Goal: Navigation & Orientation: Find specific page/section

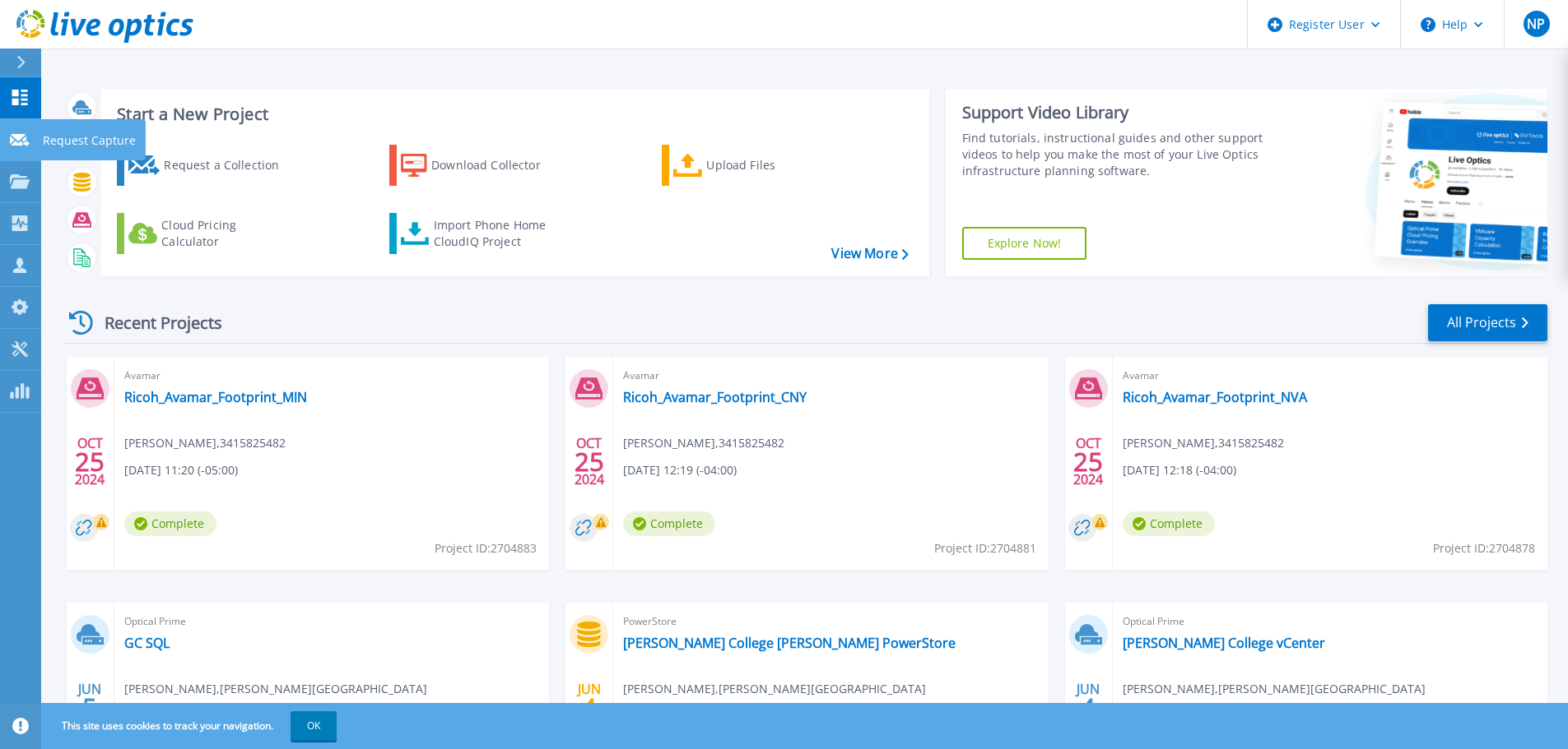
click at [25, 150] on link "Request Capture Request Capture" at bounding box center [21, 140] width 41 height 42
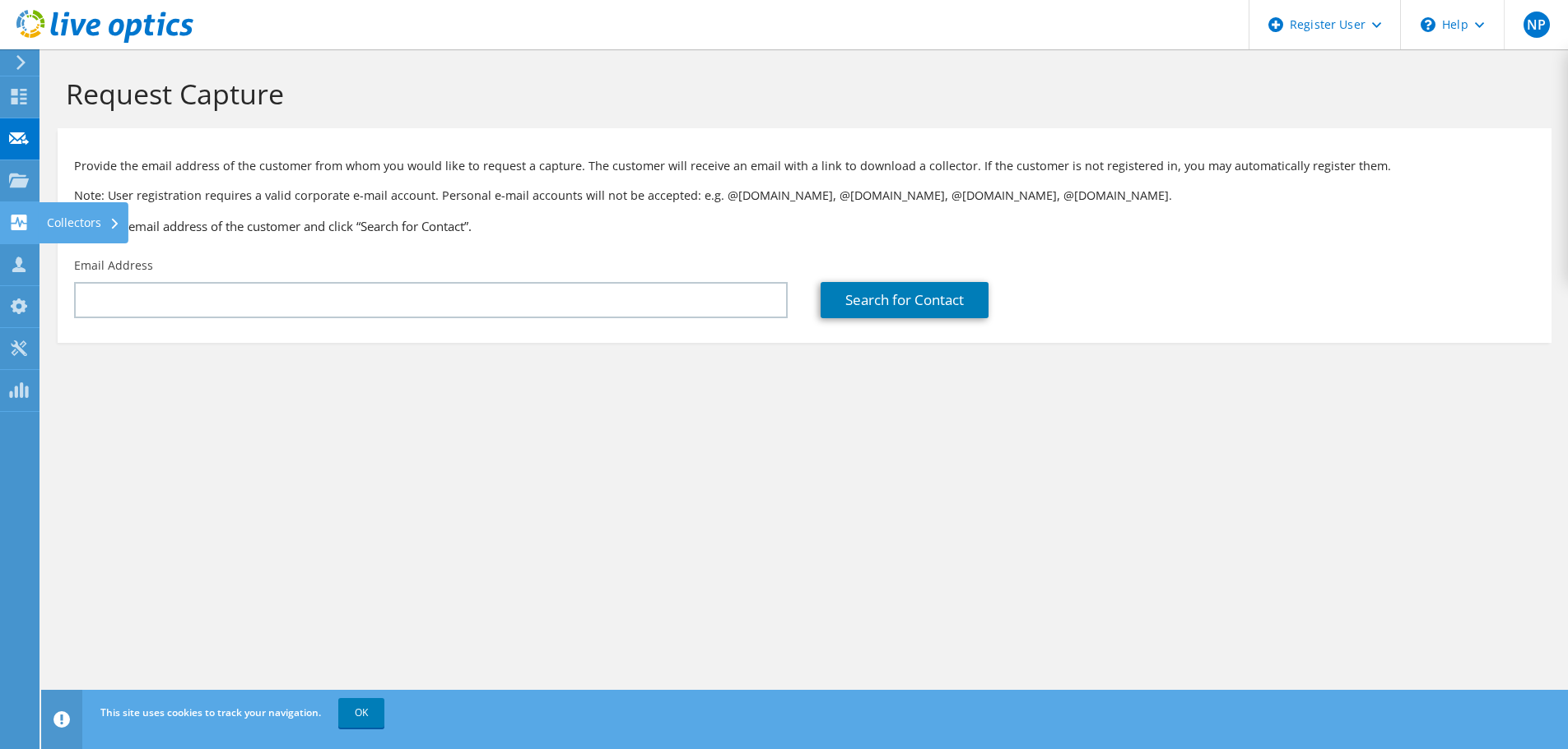
click at [13, 225] on use at bounding box center [20, 223] width 16 height 16
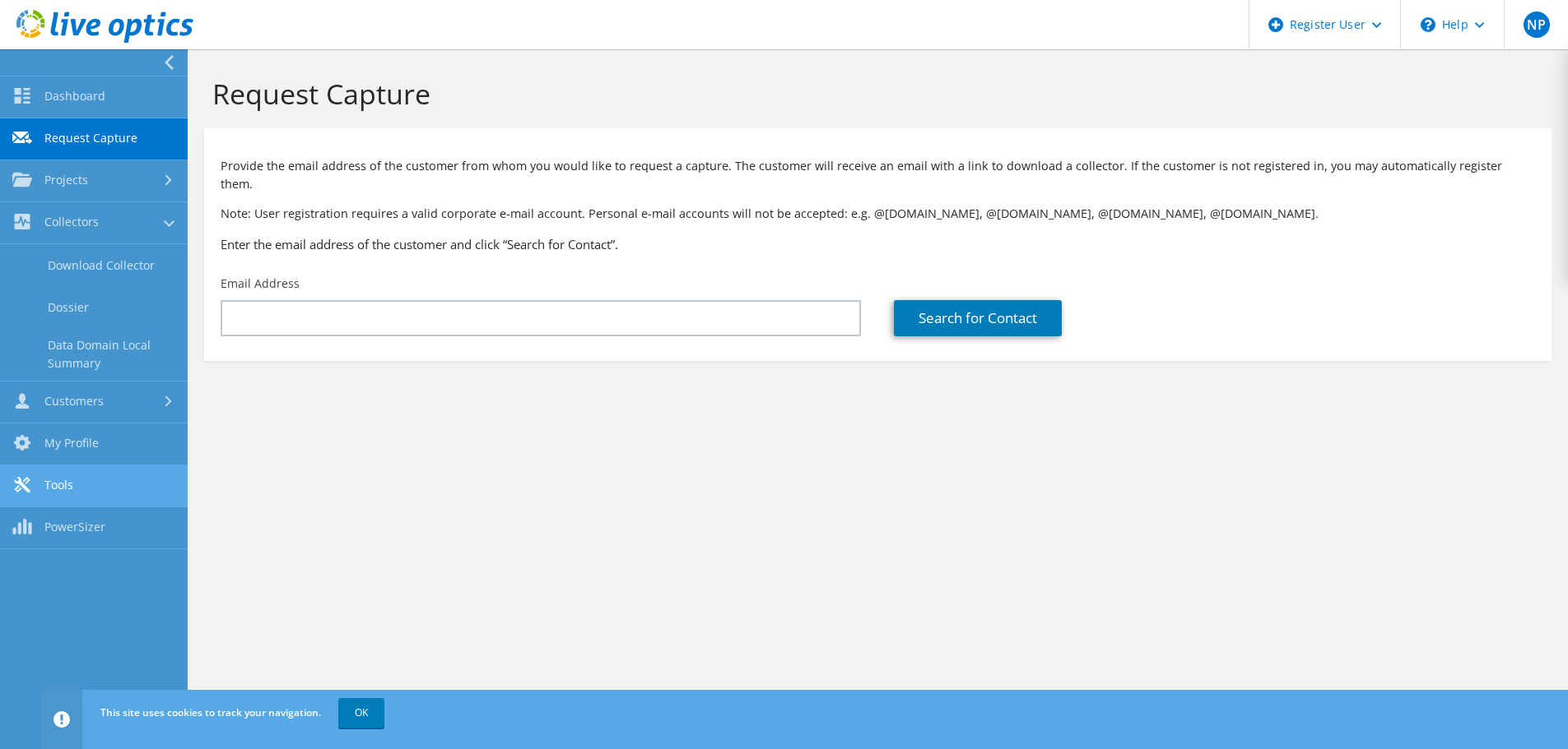
click at [90, 494] on link "Tools" at bounding box center [93, 486] width 187 height 42
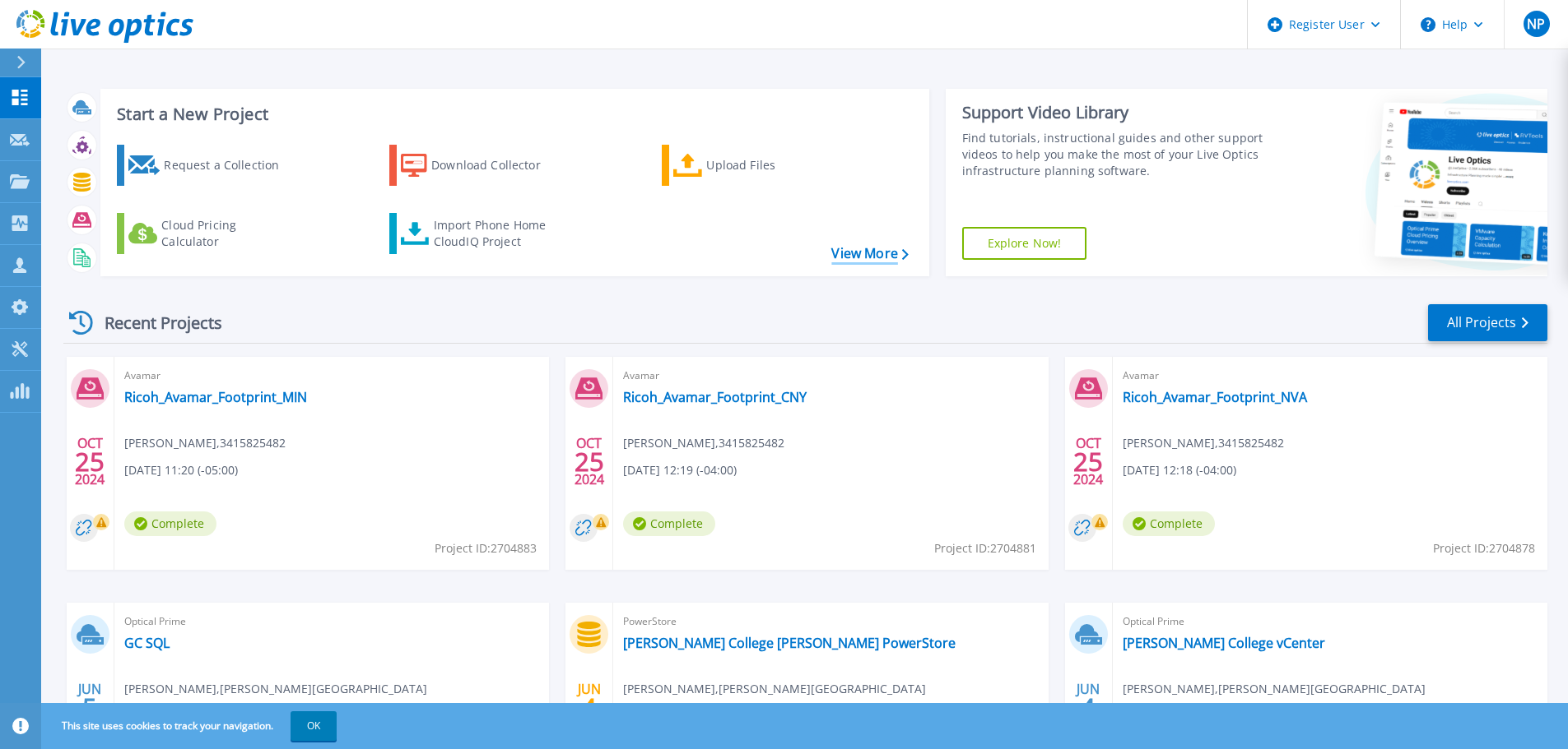
click at [857, 256] on link "View More" at bounding box center [870, 254] width 76 height 16
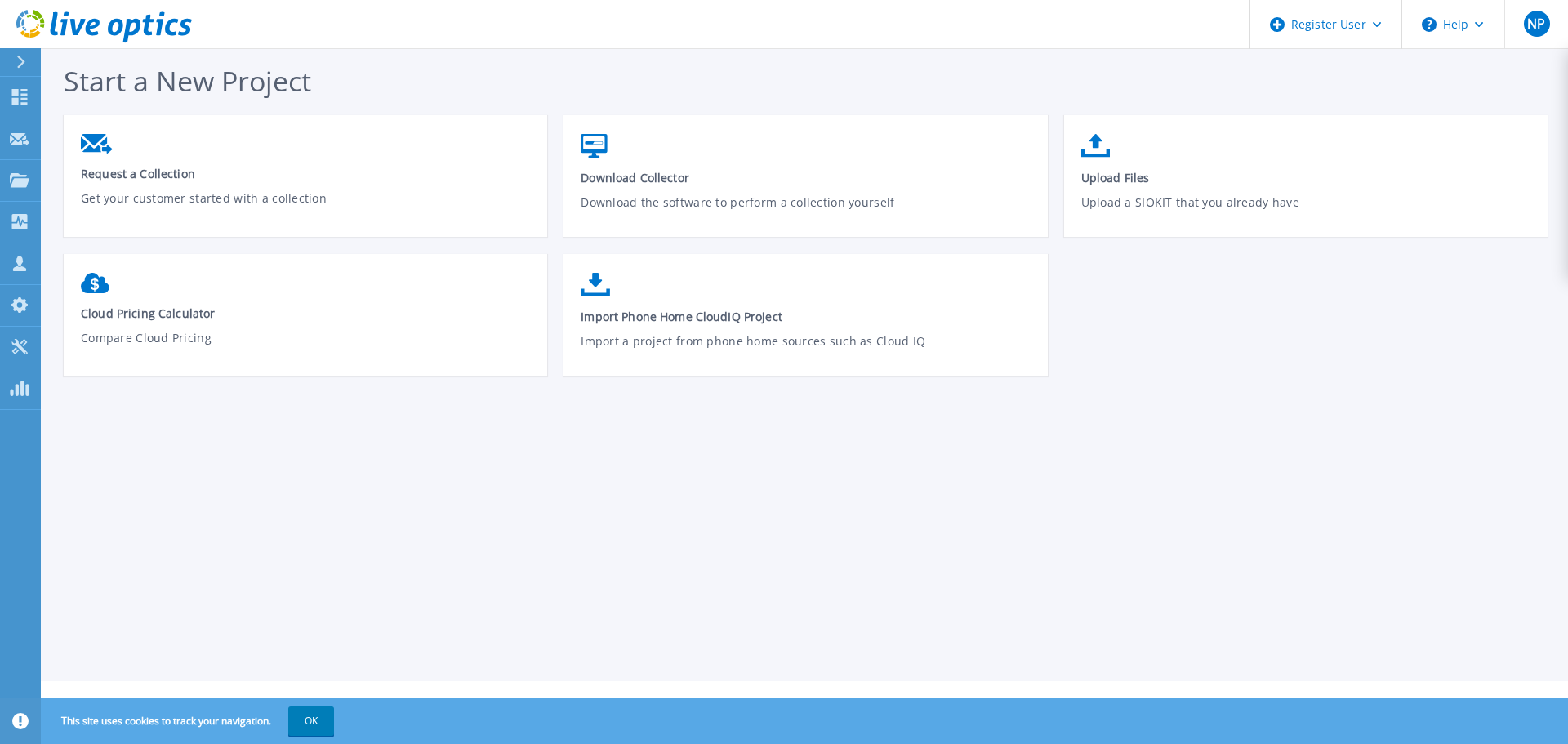
click at [26, 58] on div at bounding box center [27, 62] width 26 height 28
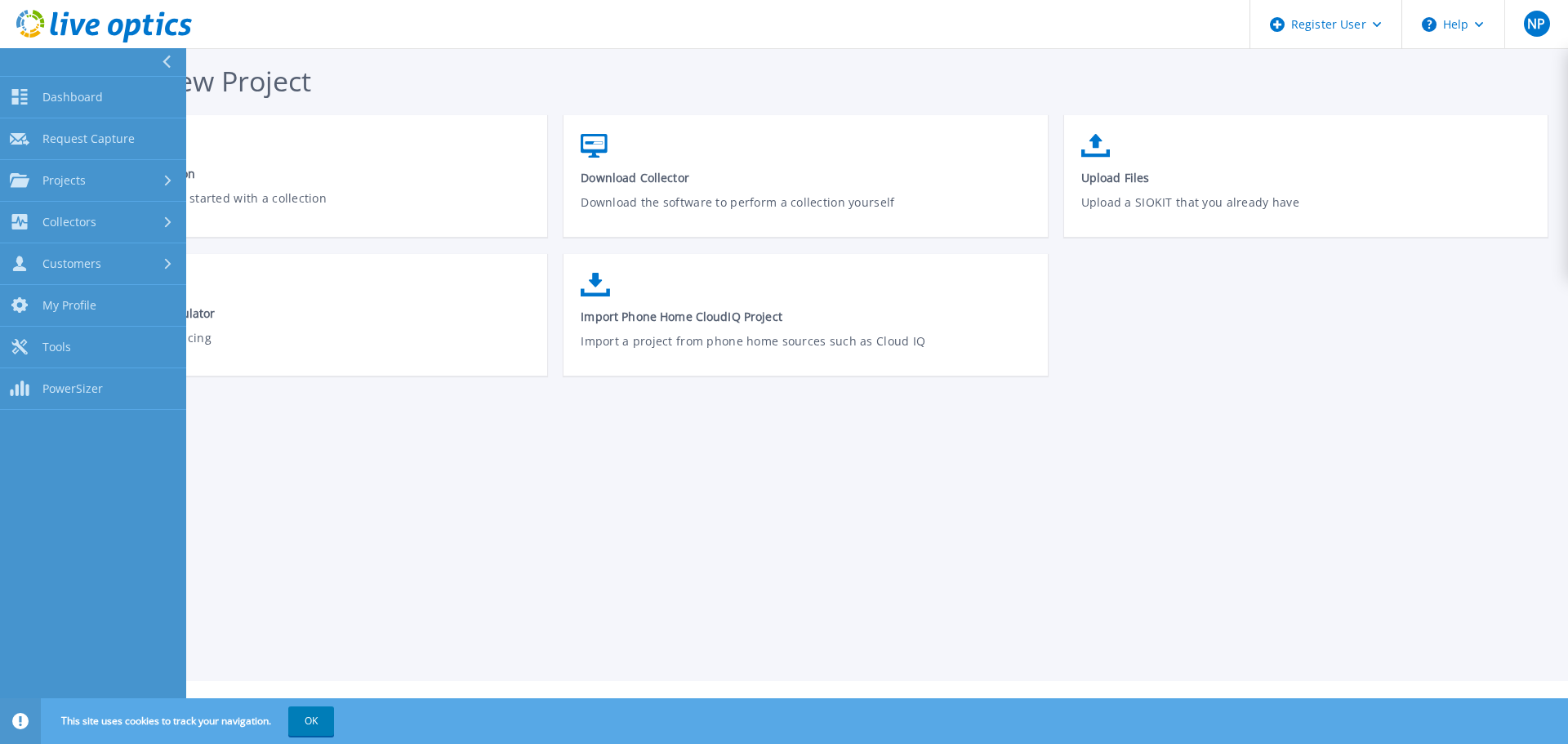
click at [26, 58] on button at bounding box center [92, 62] width 186 height 28
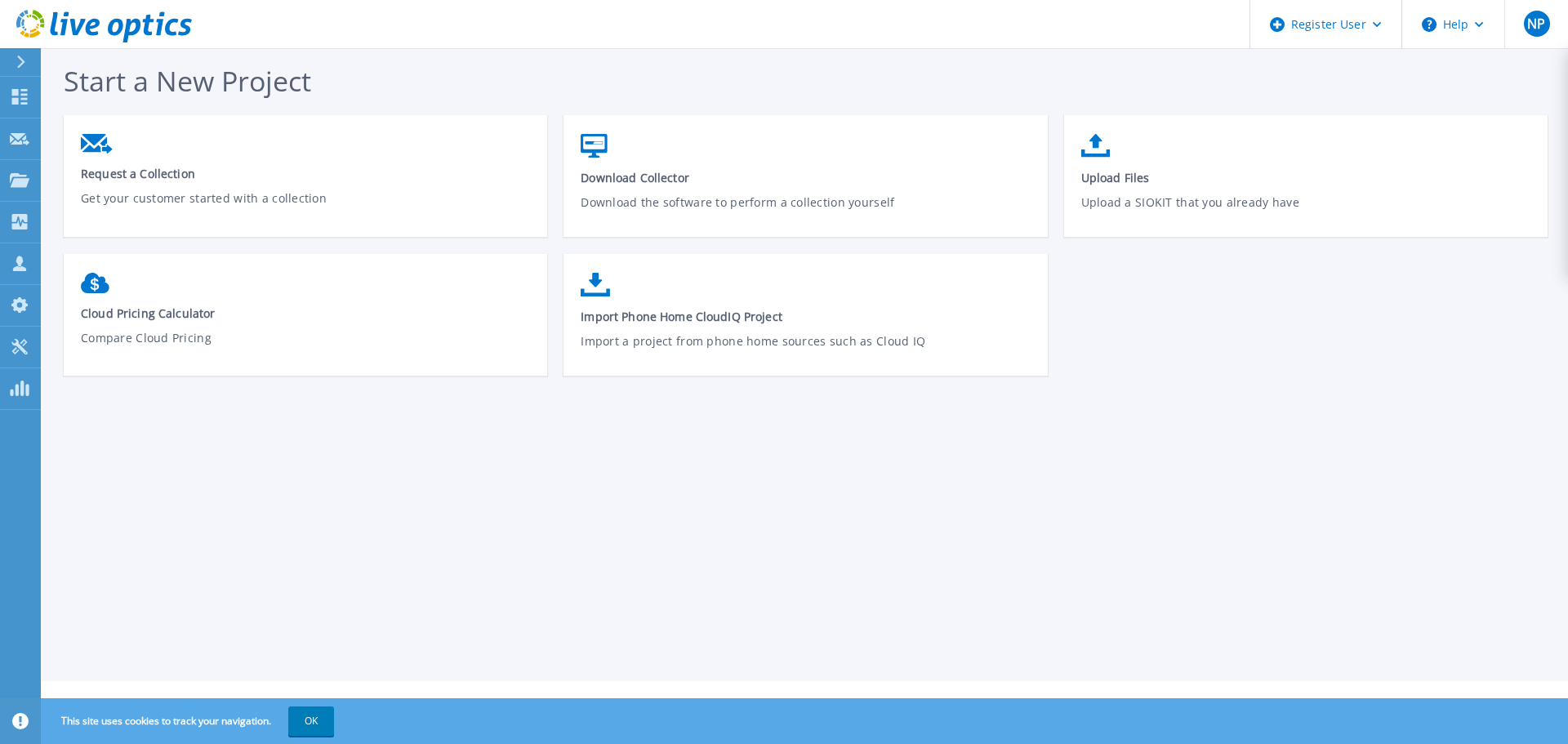
click at [72, 2] on link at bounding box center [95, 24] width 192 height 49
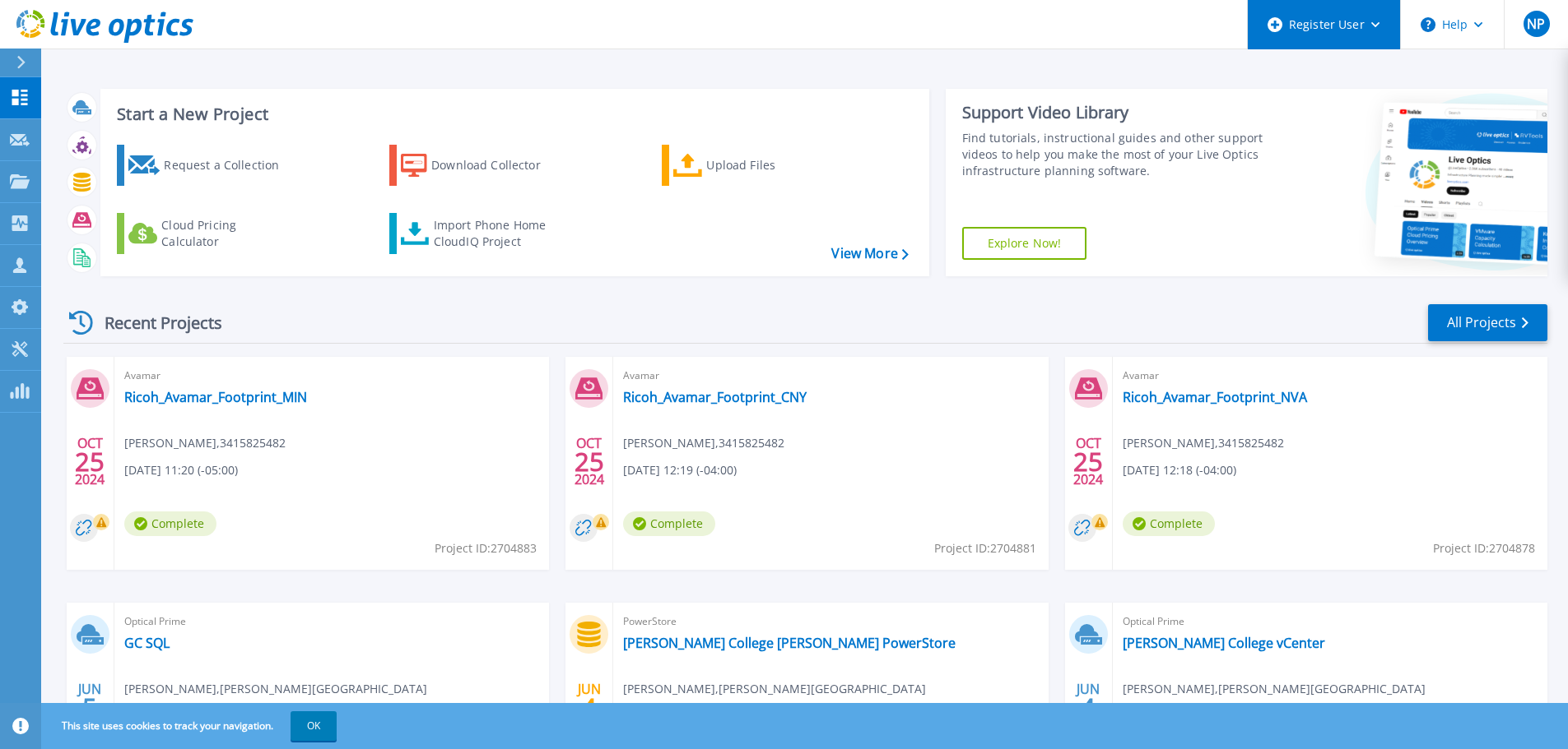
click at [1376, 26] on icon at bounding box center [1375, 25] width 9 height 6
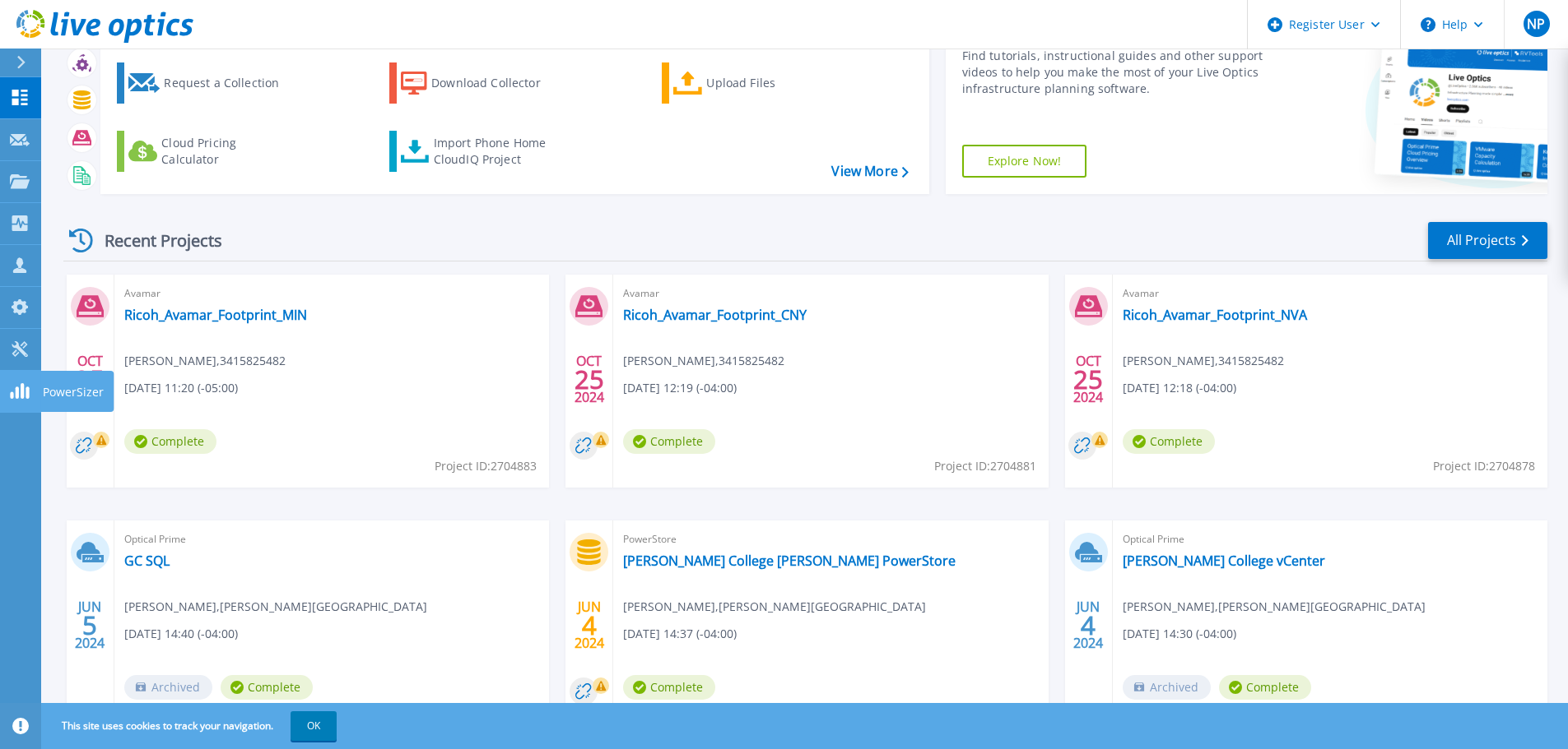
click at [26, 381] on link "PowerSizer PowerSizer" at bounding box center [21, 391] width 41 height 42
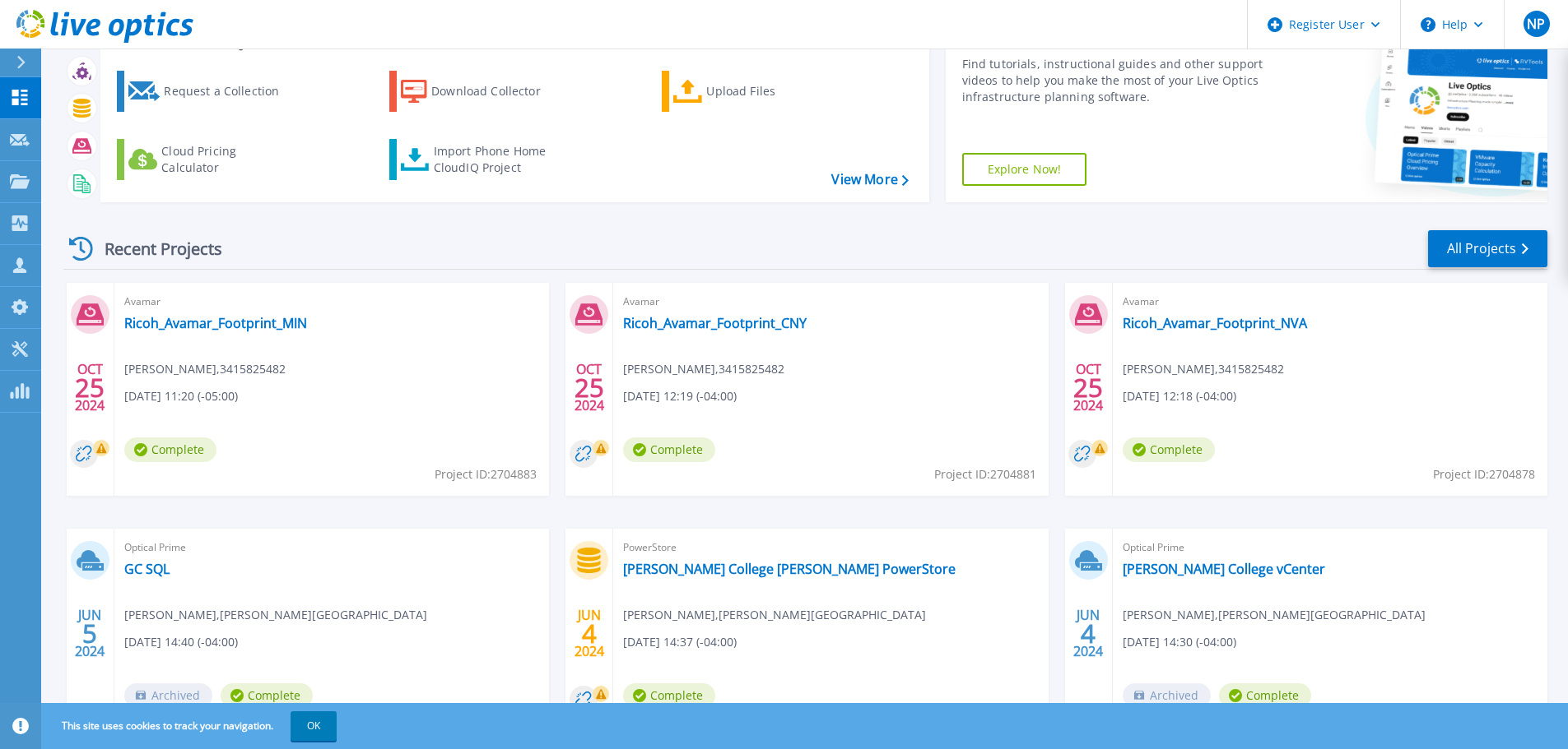
scroll to position [0, 0]
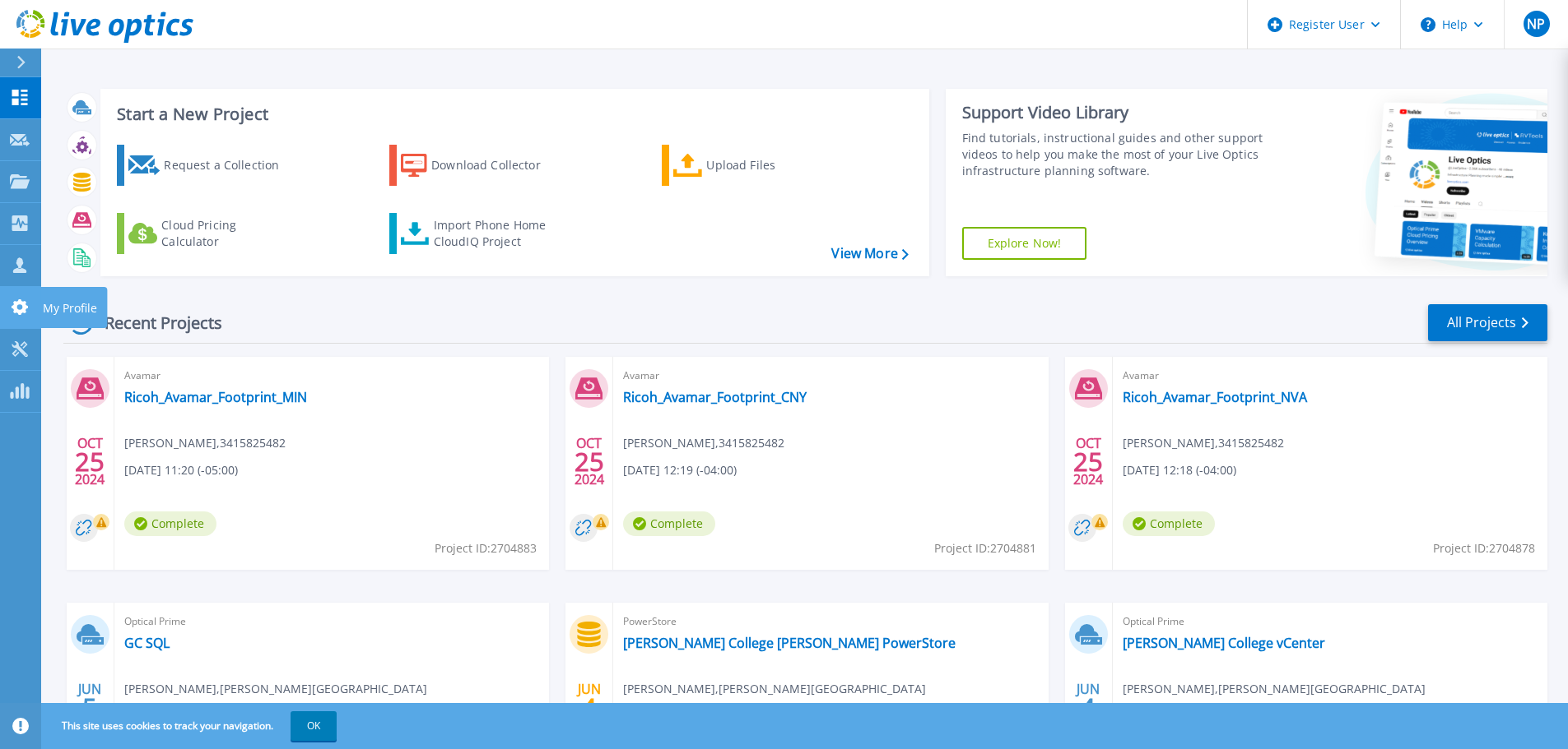
click at [21, 293] on link "My Profile My Profile" at bounding box center [21, 308] width 41 height 42
click at [175, 24] on icon at bounding box center [105, 26] width 177 height 33
click at [1551, 34] on button "NP" at bounding box center [1535, 25] width 64 height 49
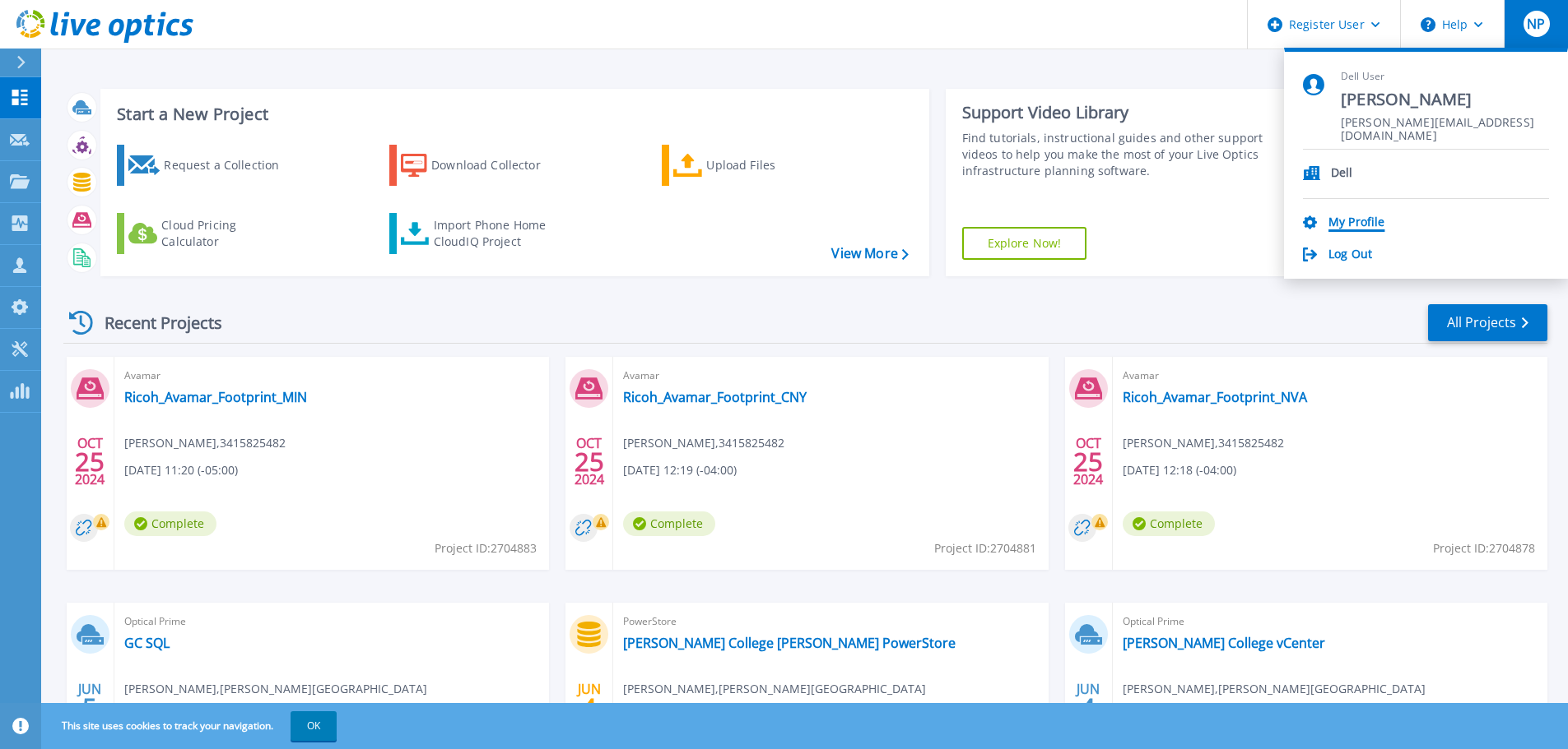
click at [1353, 216] on link "My Profile" at bounding box center [1355, 224] width 56 height 16
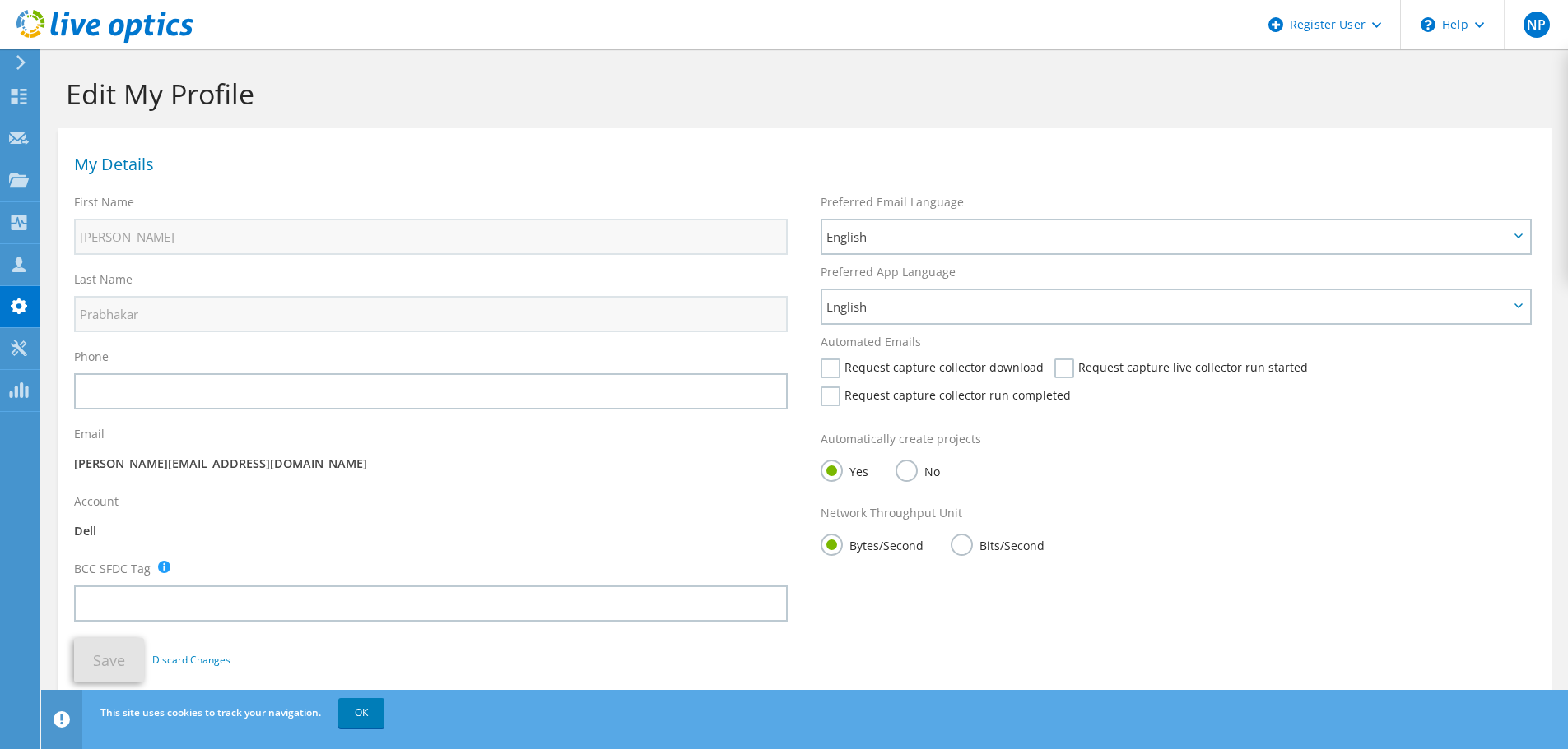
click at [100, 16] on icon at bounding box center [105, 26] width 177 height 33
